Goal: Find contact information: Find contact information

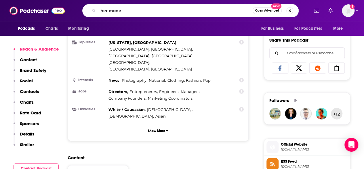
type input "her money"
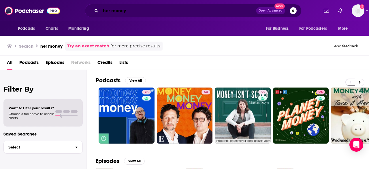
click at [60, 2] on div "Podcasts Charts Monitoring her money Open Advanced New For Business For Podcast…" at bounding box center [184, 10] width 369 height 21
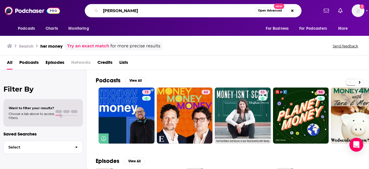
type input "[PERSON_NAME]"
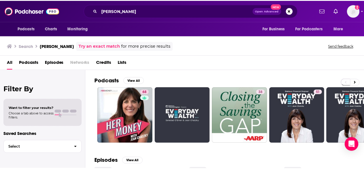
scroll to position [4, 0]
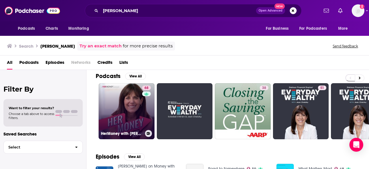
click at [141, 110] on link "68 HerMoney with [PERSON_NAME]" at bounding box center [127, 111] width 56 height 56
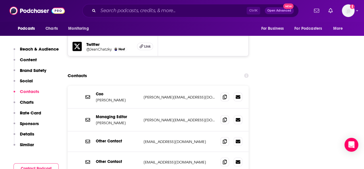
scroll to position [721, 0]
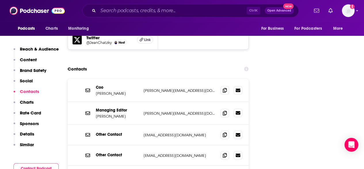
click at [239, 111] on icon at bounding box center [238, 112] width 5 height 3
